Goal: Task Accomplishment & Management: Use online tool/utility

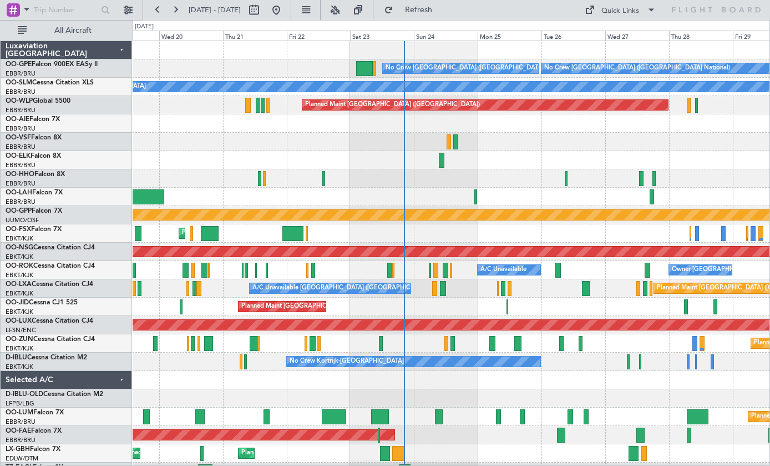
click at [203, 234] on div at bounding box center [210, 233] width 18 height 15
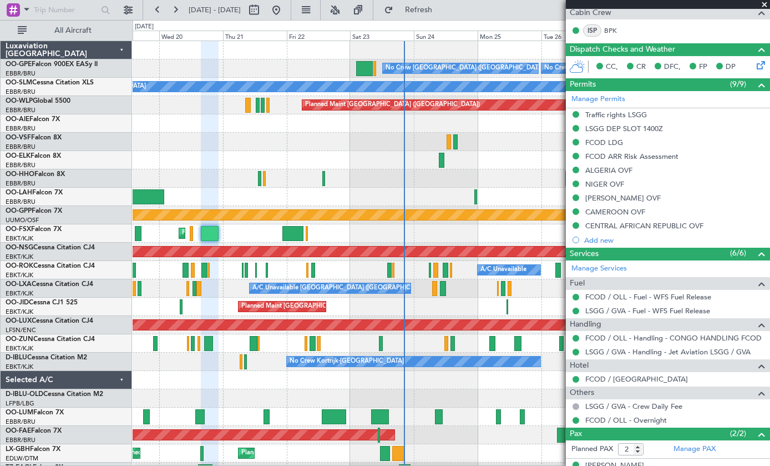
scroll to position [223, 0]
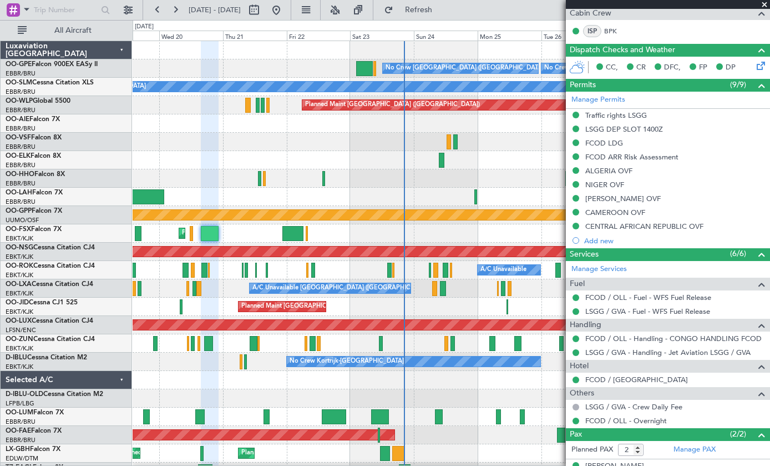
click at [703, 3] on span at bounding box center [764, 5] width 11 height 10
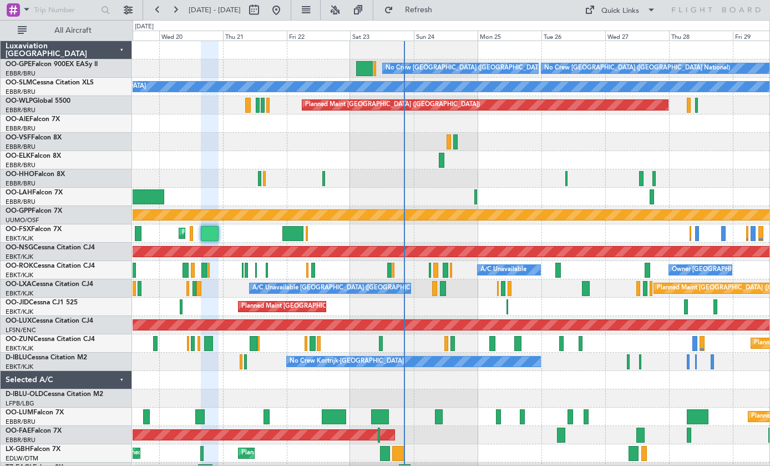
type input "0"
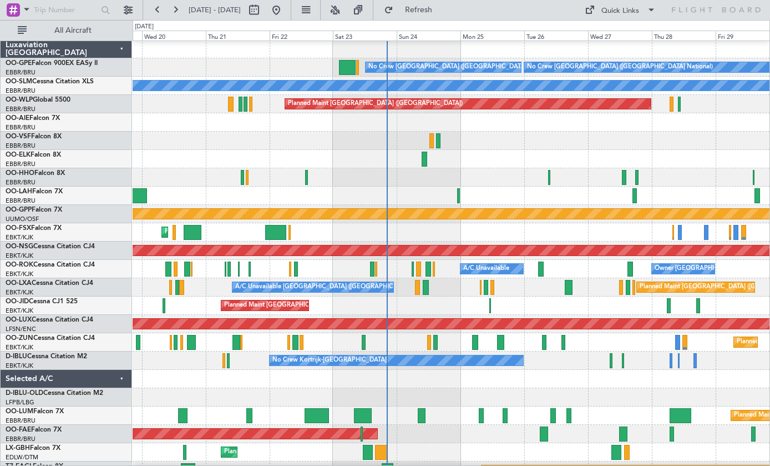
scroll to position [0, 0]
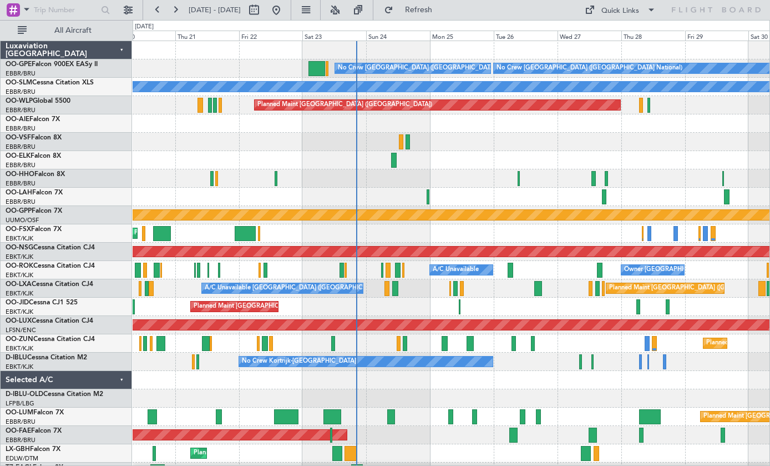
click at [650, 235] on div at bounding box center [650, 233] width 4 height 15
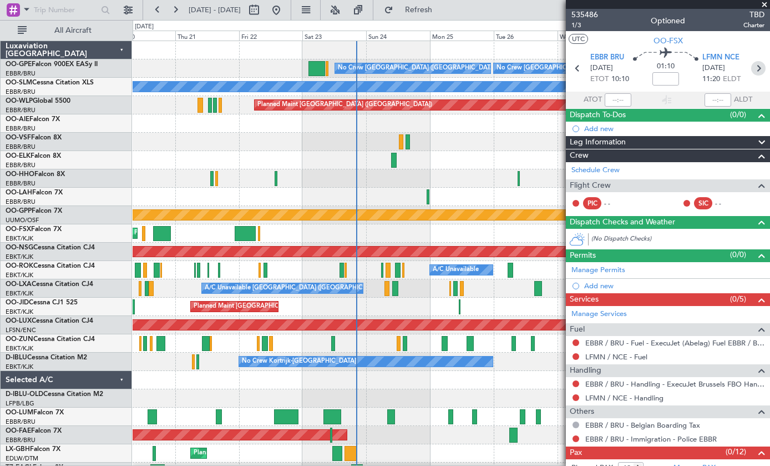
click at [703, 66] on icon at bounding box center [759, 68] width 14 height 14
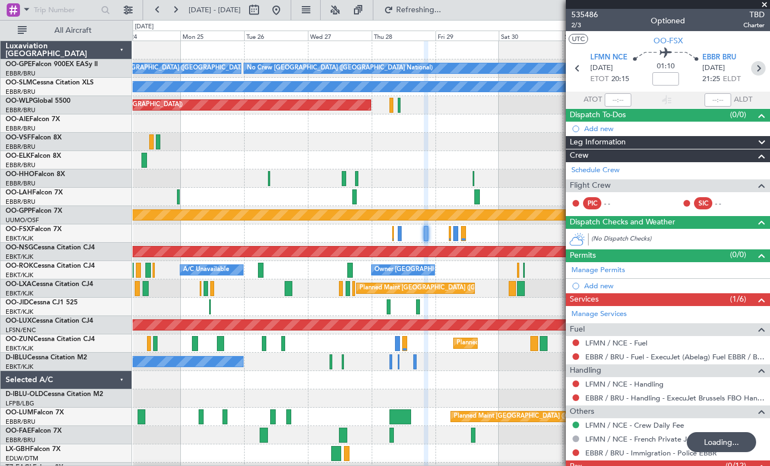
click at [703, 70] on icon at bounding box center [759, 68] width 14 height 14
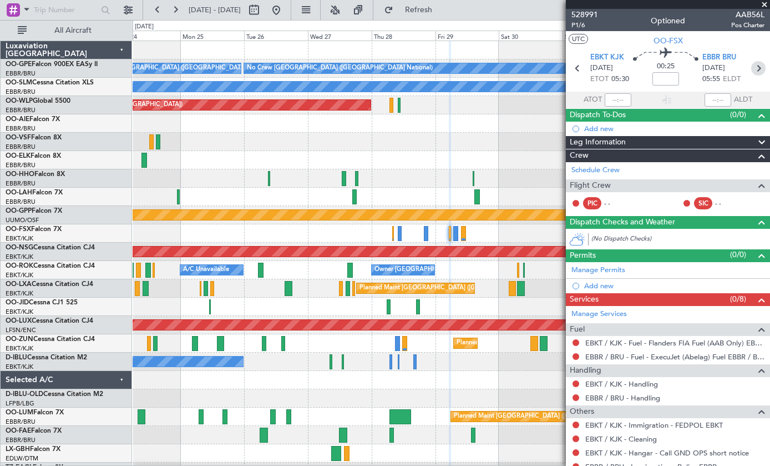
click at [703, 74] on icon at bounding box center [759, 68] width 14 height 14
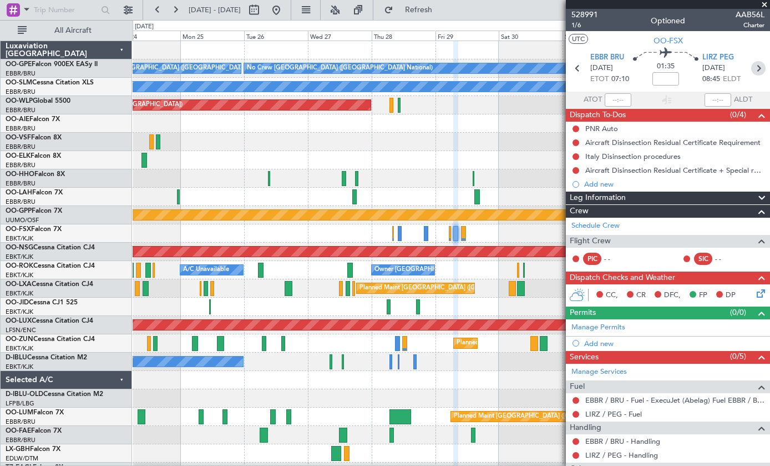
click at [703, 69] on icon at bounding box center [759, 68] width 14 height 14
type input "0"
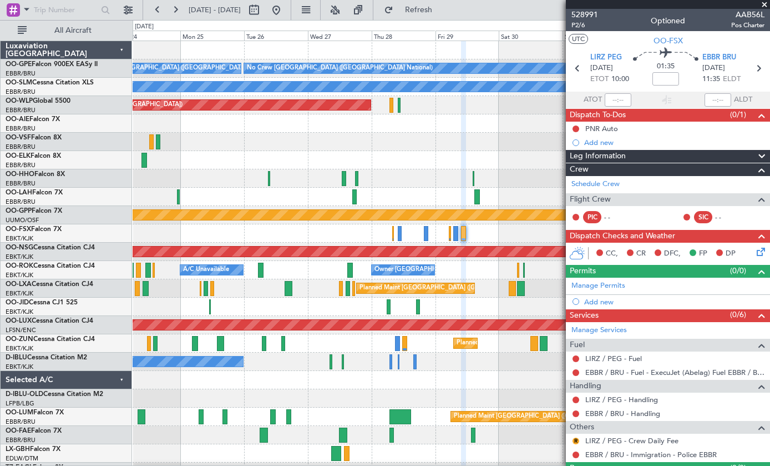
click at [703, 7] on span at bounding box center [764, 5] width 11 height 10
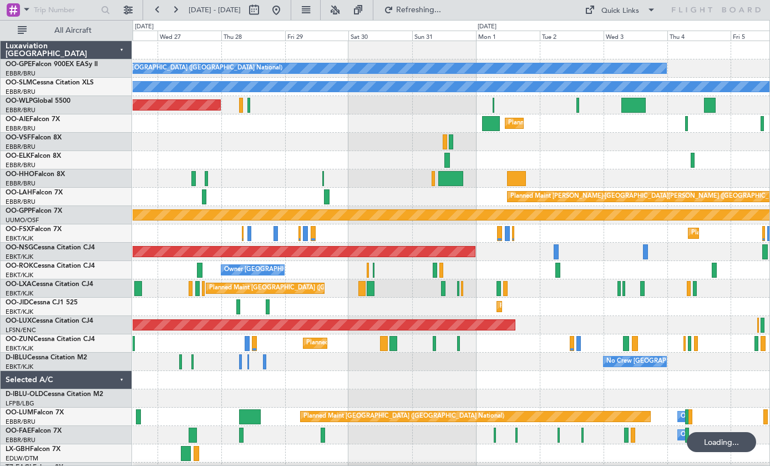
click at [499, 238] on div at bounding box center [499, 233] width 5 height 15
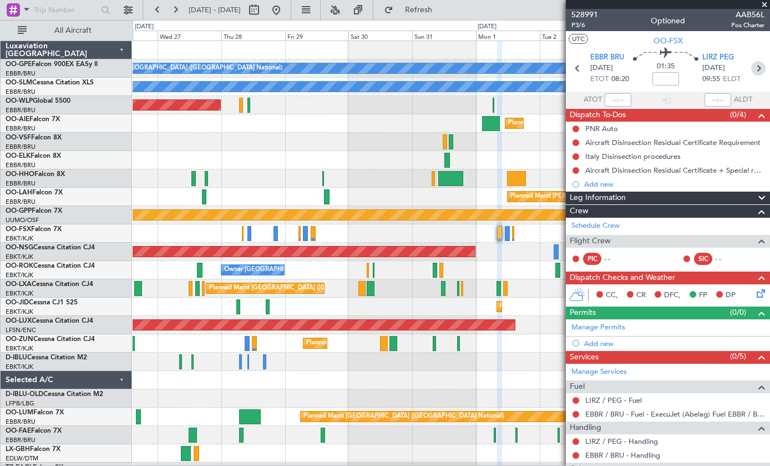
click at [703, 68] on icon at bounding box center [759, 68] width 14 height 14
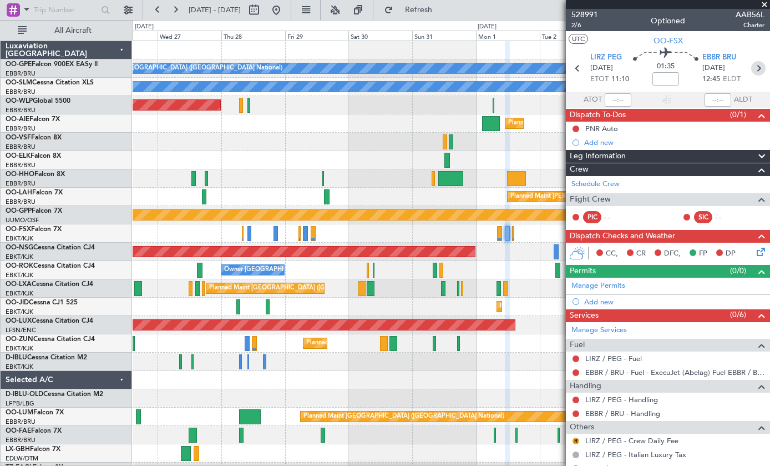
click at [703, 68] on icon at bounding box center [759, 68] width 14 height 14
type input "0"
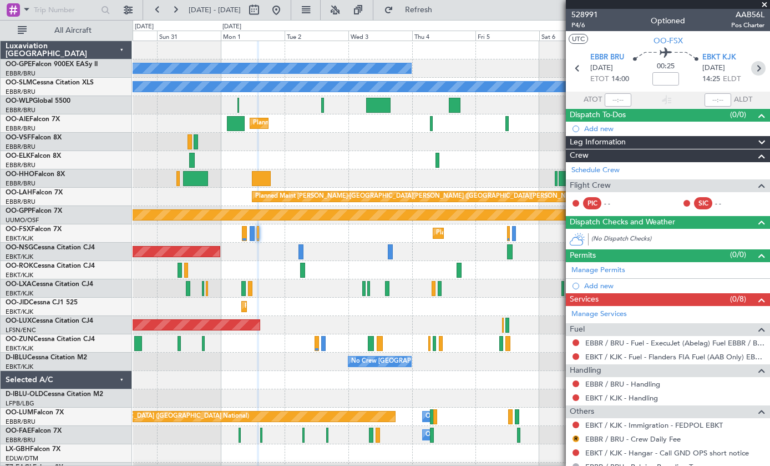
click at [703, 65] on icon at bounding box center [759, 68] width 14 height 14
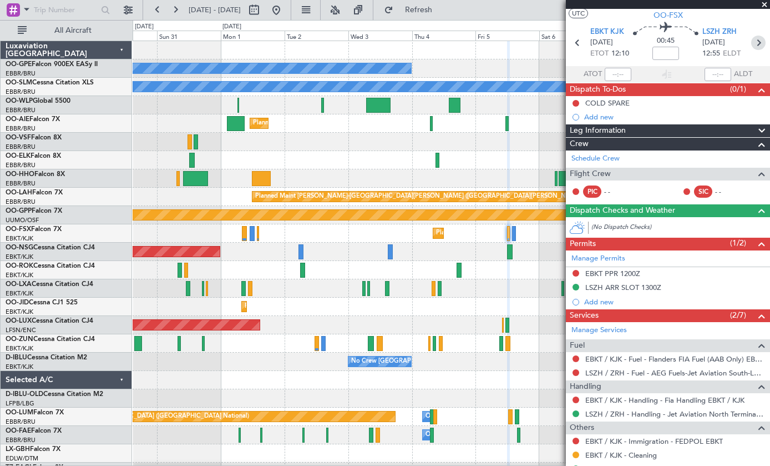
scroll to position [24, 0]
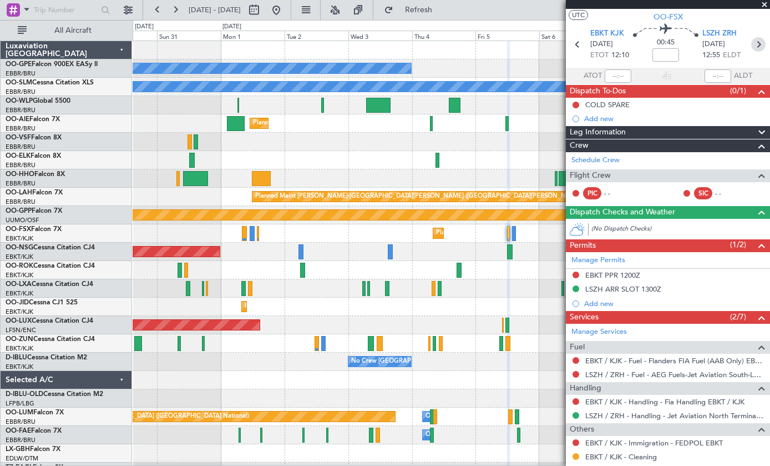
click at [703, 42] on icon at bounding box center [759, 44] width 14 height 14
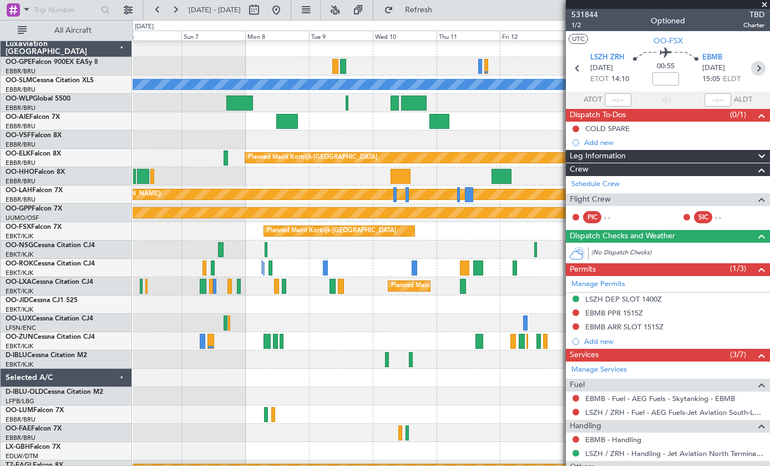
scroll to position [0, 0]
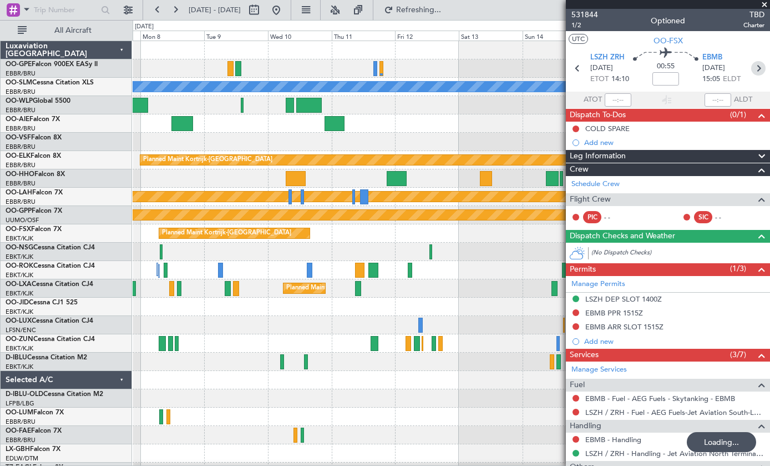
click at [360, 191] on div "Planned Maint [PERSON_NAME]-[GEOGRAPHIC_DATA][PERSON_NAME] ([GEOGRAPHIC_DATA][P…" at bounding box center [566, 196] width 1682 height 11
click at [361, 199] on div at bounding box center [364, 196] width 8 height 15
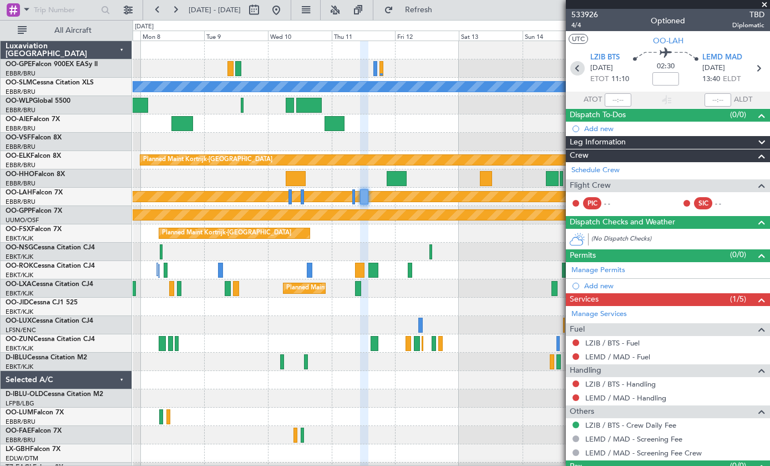
click at [581, 74] on icon at bounding box center [578, 68] width 14 height 14
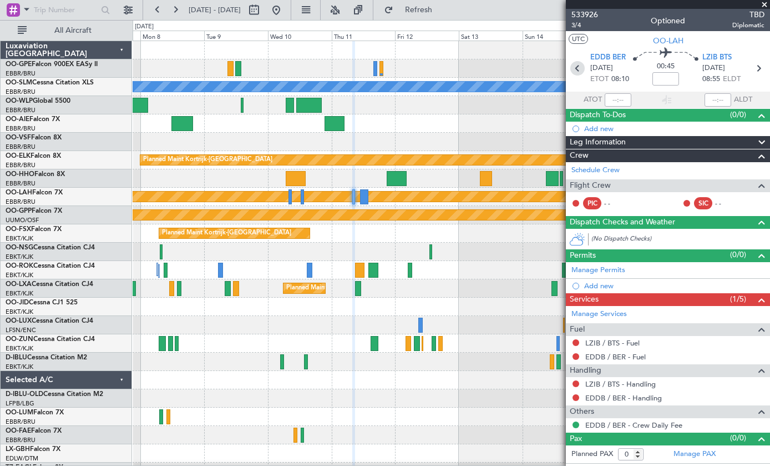
click at [297, 179] on div at bounding box center [296, 178] width 20 height 15
type input "+00:45"
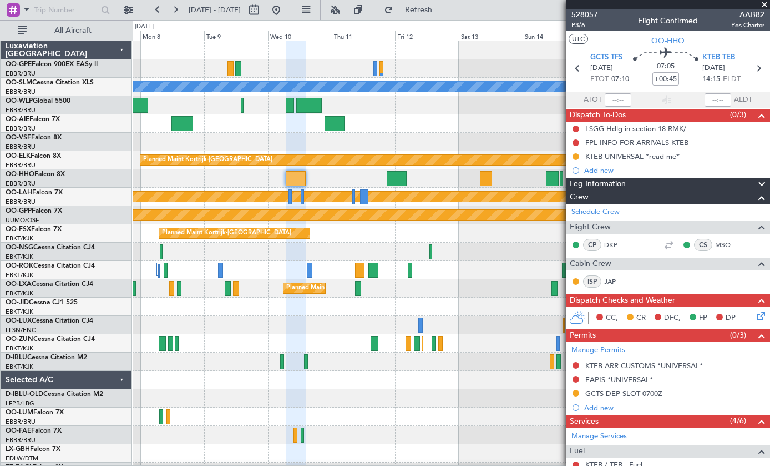
click at [703, 77] on div "KTEB TEB [DATE] 14:15 ELDT" at bounding box center [727, 68] width 49 height 33
click at [615, 57] on span "GCTS TFS" at bounding box center [607, 57] width 32 height 11
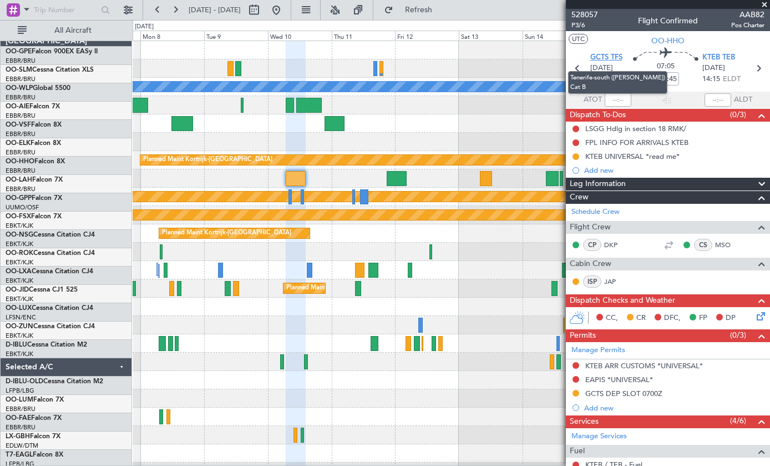
scroll to position [14, 0]
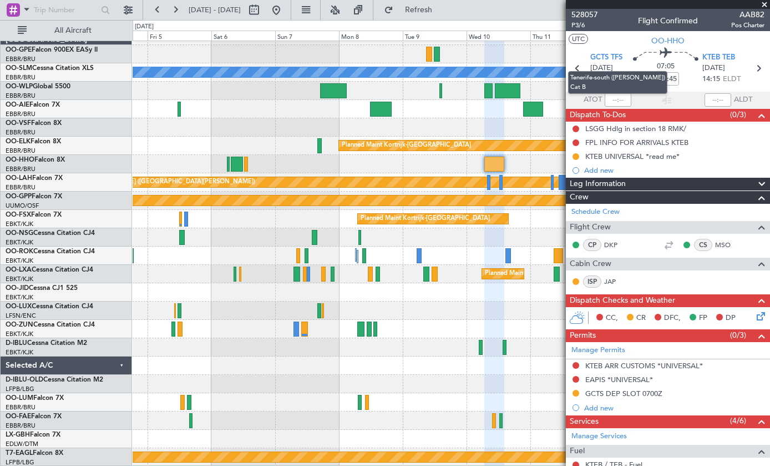
click at [581, 70] on mat-tooltip-component "Tenerife-south ([PERSON_NAME]) Cat B" at bounding box center [618, 82] width 115 height 38
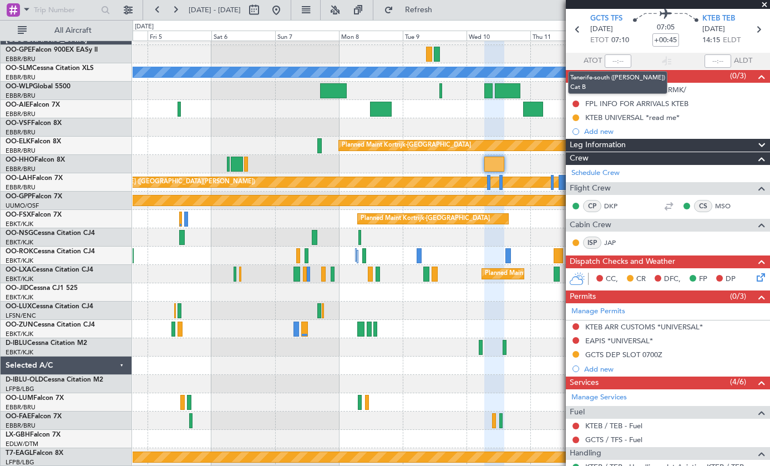
scroll to position [33, 0]
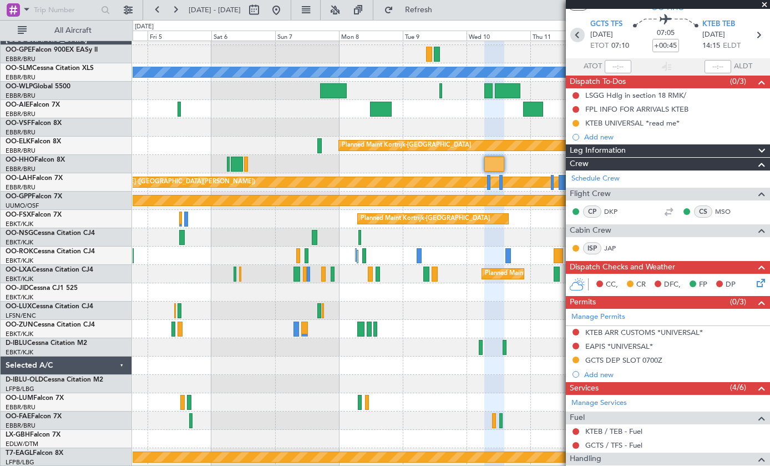
click at [581, 38] on icon at bounding box center [578, 35] width 14 height 14
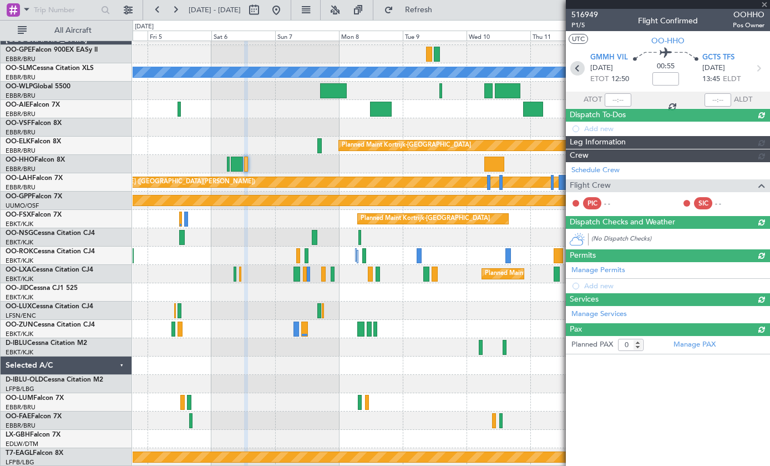
scroll to position [0, 0]
